Goal: Information Seeking & Learning: Learn about a topic

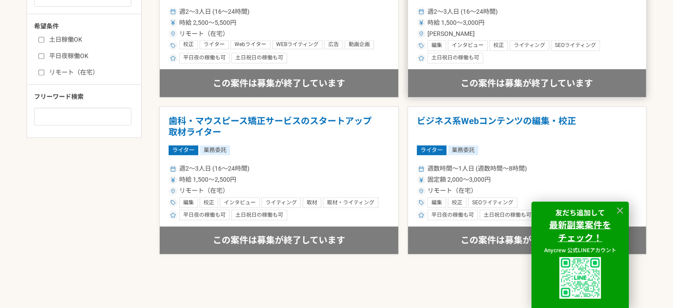
scroll to position [487, 0]
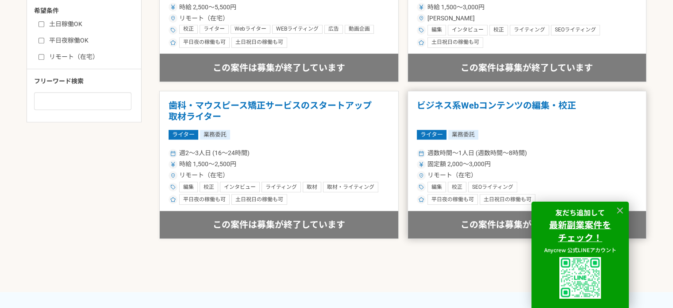
click at [467, 171] on span "リモート（在宅）" at bounding box center [453, 174] width 50 height 9
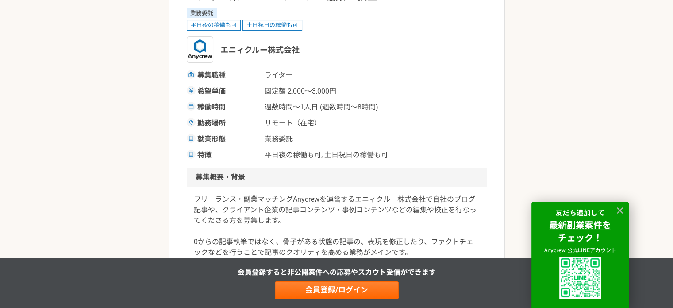
scroll to position [89, 0]
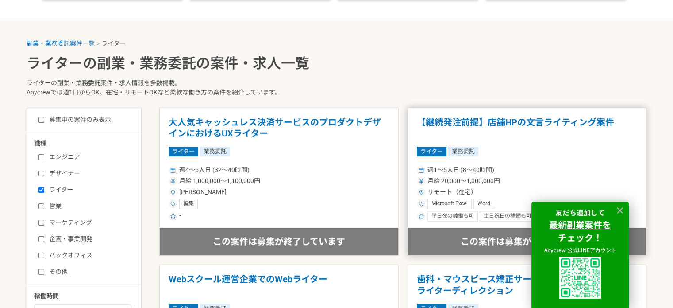
scroll to position [177, 0]
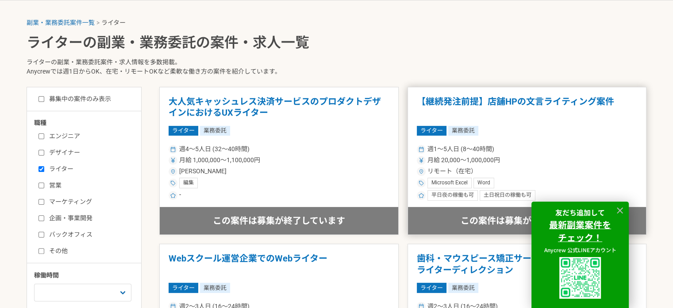
click at [469, 160] on span "月給 20,000〜1,000,000円" at bounding box center [464, 159] width 73 height 9
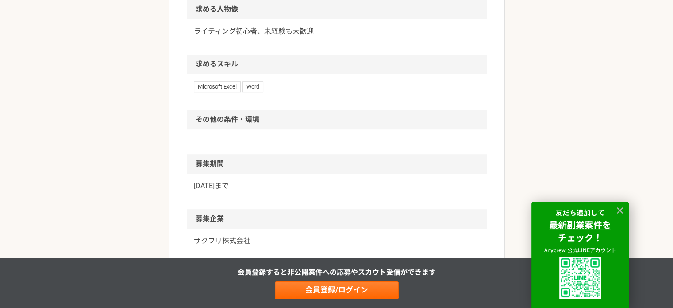
scroll to position [708, 0]
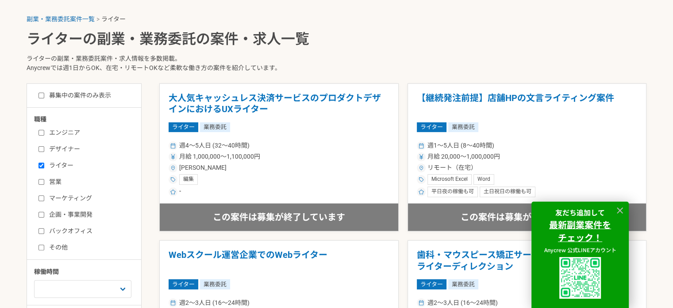
scroll to position [177, 0]
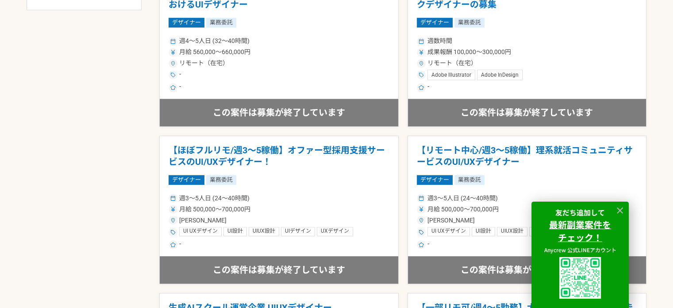
scroll to position [664, 0]
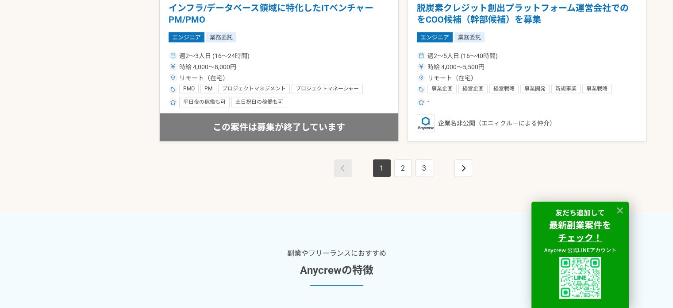
scroll to position [1815, 0]
